Goal: Find specific page/section: Find specific page/section

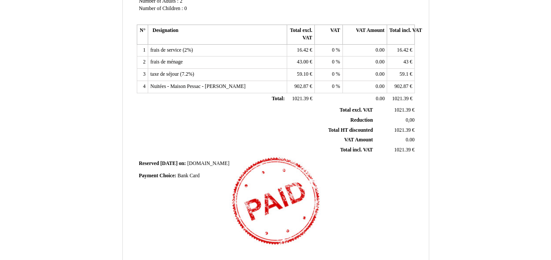
scroll to position [160, 0]
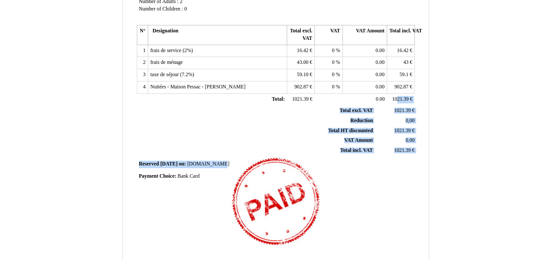
drag, startPoint x: 313, startPoint y: 167, endPoint x: 401, endPoint y: 89, distance: 117.0
click at [401, 89] on div "Invoice Invoice N° 6841063 6841063 Creation date [DATE] Seller: Seller: [PERSON…" at bounding box center [275, 88] width 281 height 414
drag, startPoint x: 401, startPoint y: 89, endPoint x: 452, endPoint y: 117, distance: 58.2
click at [452, 117] on div "Invoice Invoice N° 6841063 6841063 Creation date [DATE] Seller: Seller: [PERSON…" at bounding box center [275, 106] width 513 height 495
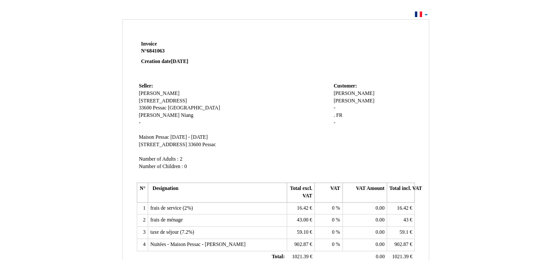
scroll to position [2, 0]
click at [427, 14] on div "Invoice Invoice N° 6841063 6841063 Creation date [DATE] Seller: Seller: [PERSON…" at bounding box center [275, 261] width 551 height 504
click at [423, 16] on div "Invoice Invoice N° 6841063 6841063 Creation date [DATE] Seller: Seller: [PERSON…" at bounding box center [275, 261] width 551 height 504
click at [413, 17] on div "Invoice Invoice N° 6841063 6841063 Creation date [DATE] Seller: Seller: [PERSON…" at bounding box center [275, 261] width 551 height 504
drag, startPoint x: 510, startPoint y: 0, endPoint x: 332, endPoint y: 99, distance: 203.3
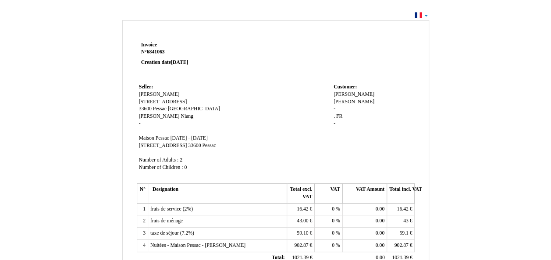
click at [332, 99] on td "Customer: Customer: Sylvain Sylvain Ricouard Ricouard - . . FR FR -" at bounding box center [372, 132] width 83 height 100
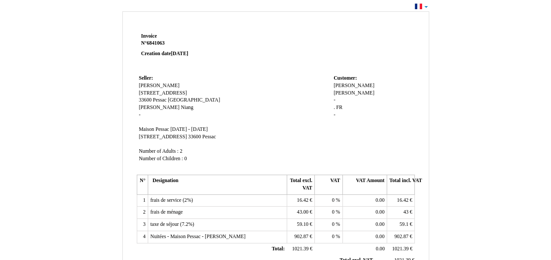
scroll to position [0, 0]
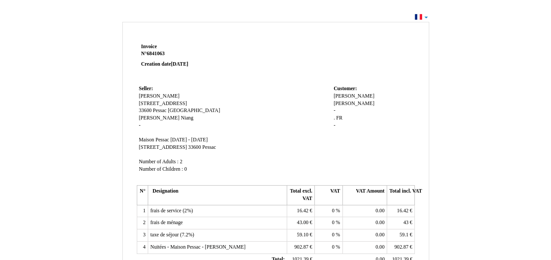
drag, startPoint x: 545, startPoint y: 0, endPoint x: 296, endPoint y: 136, distance: 284.0
click at [296, 136] on td "Seller: Seller: Malick Malick 18 rue du Bosquet 18 rue du Bosquet 33600 33600 P…" at bounding box center [234, 133] width 195 height 100
drag, startPoint x: 296, startPoint y: 136, endPoint x: 276, endPoint y: 79, distance: 60.4
drag, startPoint x: 276, startPoint y: 79, endPoint x: 471, endPoint y: 74, distance: 195.1
drag, startPoint x: 471, startPoint y: 74, endPoint x: 469, endPoint y: 47, distance: 26.8
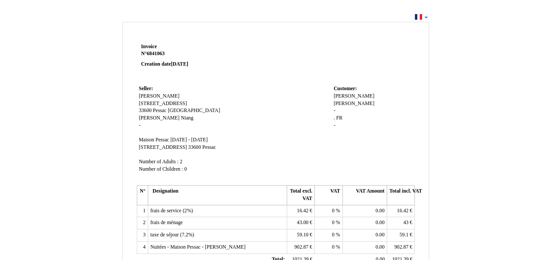
click at [359, 44] on td at bounding box center [331, 62] width 167 height 42
click at [534, 0] on html "Invoice Invoice N° 6841063 6841063 Creation date 27 September 2025 Seller: Sell…" at bounding box center [275, 130] width 551 height 260
click at [345, 83] on td "Customer: Customer: Sylvain Sylvain Ricouard Ricouard - . . FR FR -" at bounding box center [372, 133] width 83 height 100
click at [359, 101] on span "Ricouard" at bounding box center [354, 104] width 41 height 6
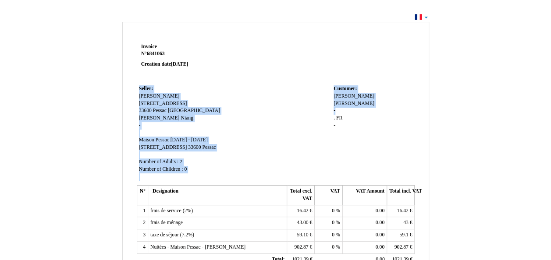
drag, startPoint x: 463, startPoint y: 125, endPoint x: 359, endPoint y: 103, distance: 106.8
drag, startPoint x: 359, startPoint y: 103, endPoint x: 373, endPoint y: 112, distance: 17.4
click at [373, 112] on div "Sylvain Sylvain Ricouard Ricouard - . . FR FR -" at bounding box center [373, 115] width 79 height 44
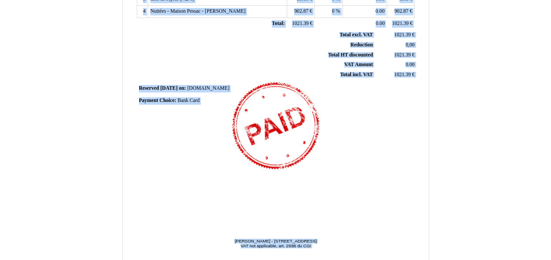
scroll to position [254, 0]
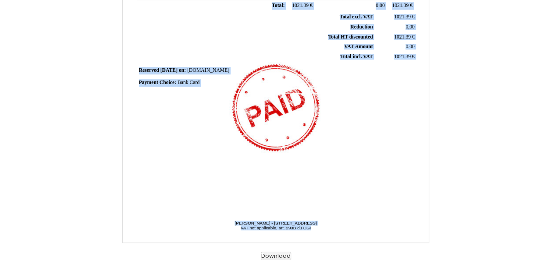
drag, startPoint x: 140, startPoint y: 46, endPoint x: 424, endPoint y: 232, distance: 339.4
click at [424, 232] on div "Invoice Invoice N° 6841063 6841063 Creation date [DATE] Seller: Seller: [PERSON…" at bounding box center [276, 15] width 306 height 456
copy div "Invoice N° 6841063 Creation date 27 September 2025 Seller: Malick 18 rue du Bos…"
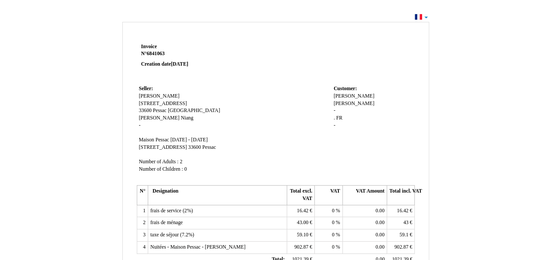
scroll to position [35, 0]
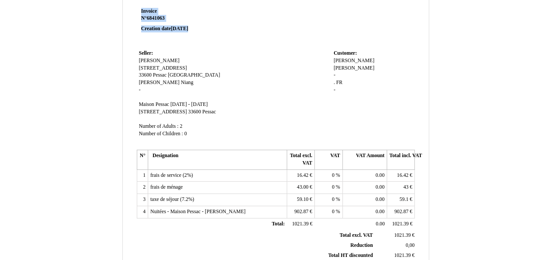
drag, startPoint x: 136, startPoint y: 4, endPoint x: 153, endPoint y: 23, distance: 25.7
click at [153, 23] on div "Invoice Invoice N° 6841063 6841063 Creation date [DATE] Seller: Seller: [PERSON…" at bounding box center [275, 224] width 307 height 476
drag, startPoint x: 153, startPoint y: 23, endPoint x: 139, endPoint y: 5, distance: 22.5
click at [139, 5] on div "Invoice Invoice N° 6841063 6841063 Creation date [DATE] Seller: Seller: [PERSON…" at bounding box center [275, 224] width 307 height 476
click at [134, 4] on div "Invoice Invoice N° 6841063 6841063 Creation date [DATE] Seller: Seller: [PERSON…" at bounding box center [275, 224] width 307 height 476
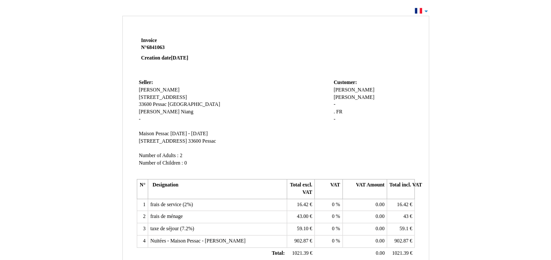
scroll to position [0, 0]
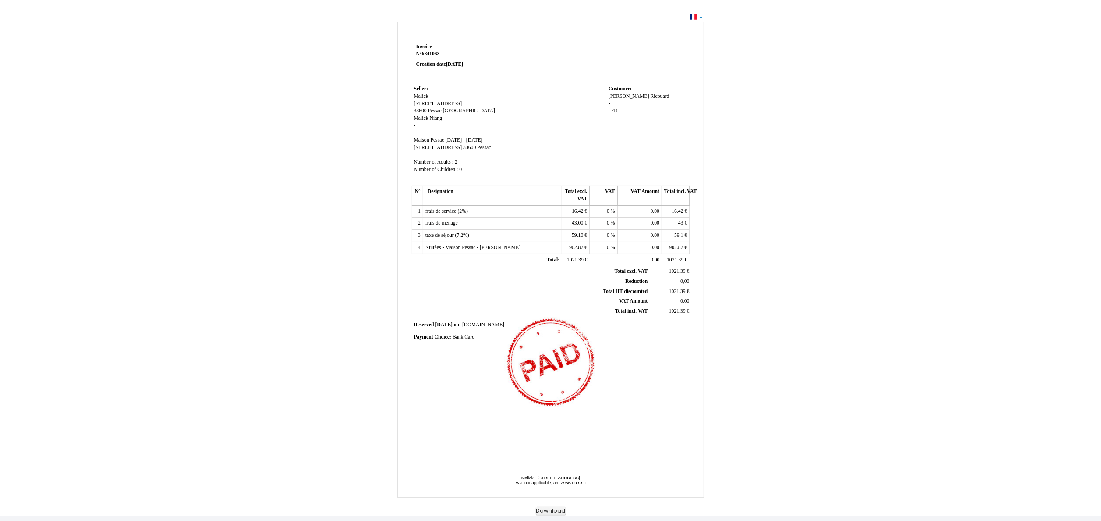
drag, startPoint x: 471, startPoint y: 0, endPoint x: 358, endPoint y: 213, distance: 240.9
click at [358, 213] on div "Invoice Invoice N° 6841063 6841063 Creation date [DATE] Seller: Seller: [PERSON…" at bounding box center [551, 267] width 513 height 495
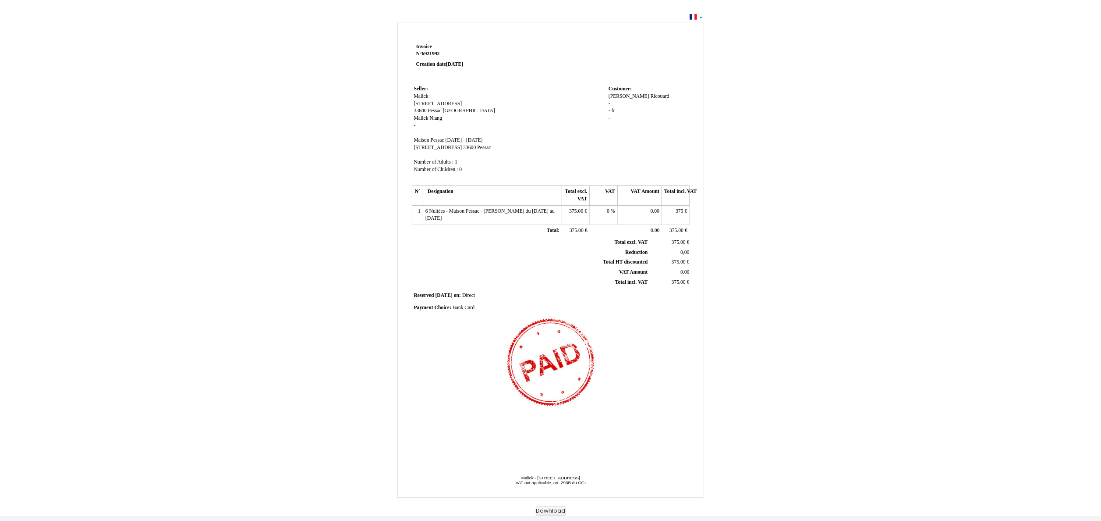
click at [838, 241] on div "Invoice Invoice N° 6921992 6921992 Creation date [DATE] Seller: Seller: [PERSON…" at bounding box center [550, 263] width 1101 height 504
